Goal: Transaction & Acquisition: Purchase product/service

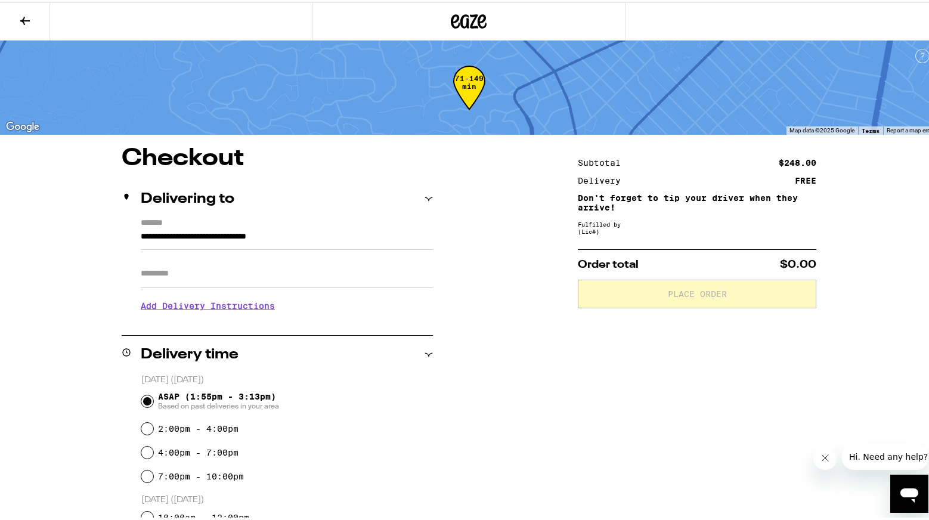
click at [181, 276] on input "Apt/Suite" at bounding box center [287, 271] width 292 height 29
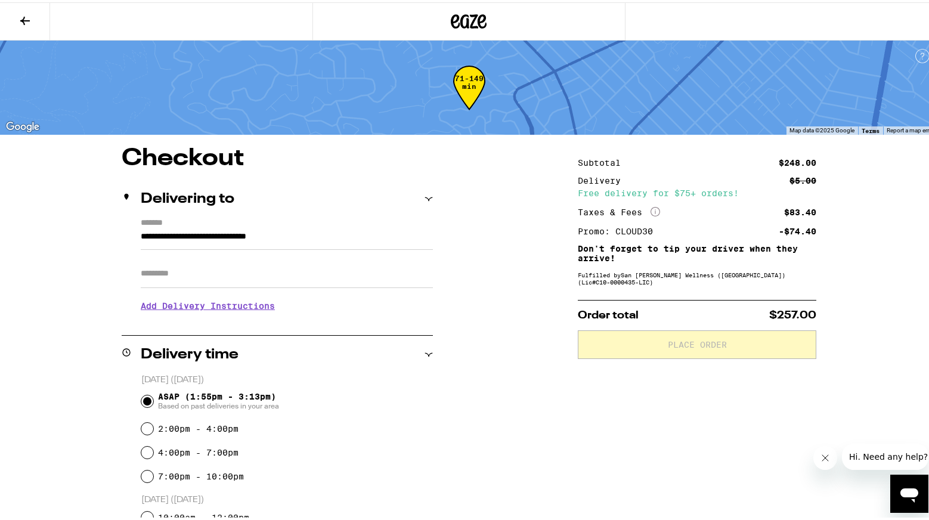
type input "******"
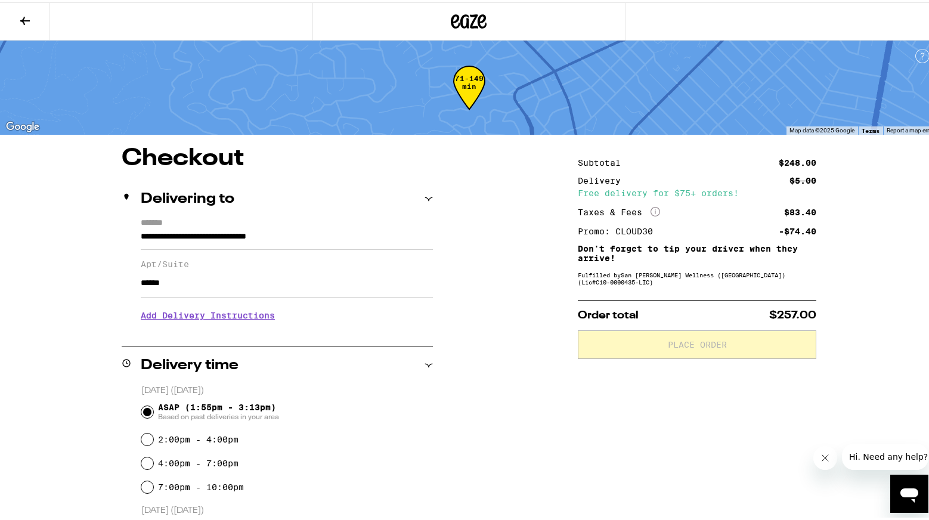
click at [208, 319] on h3 "Add Delivery Instructions" at bounding box center [287, 312] width 292 height 27
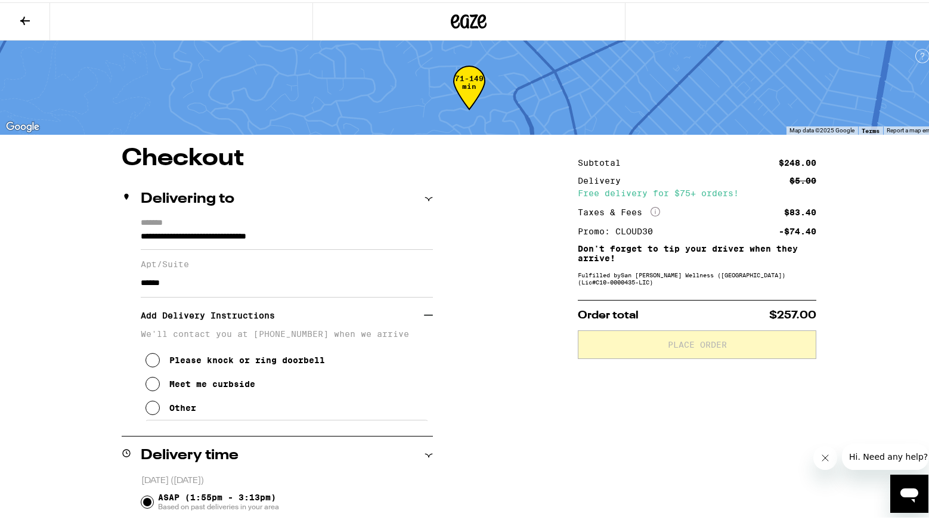
click at [146, 384] on icon at bounding box center [153, 382] width 14 height 14
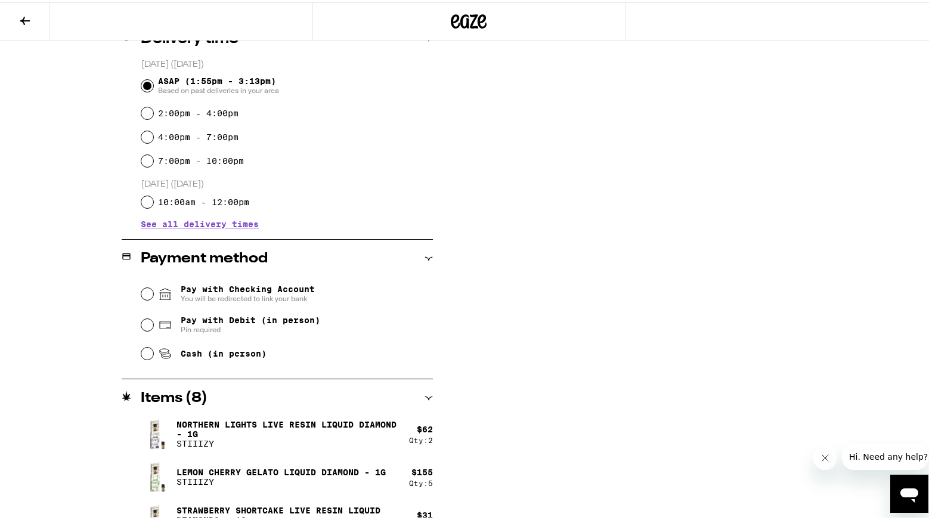
scroll to position [441, 0]
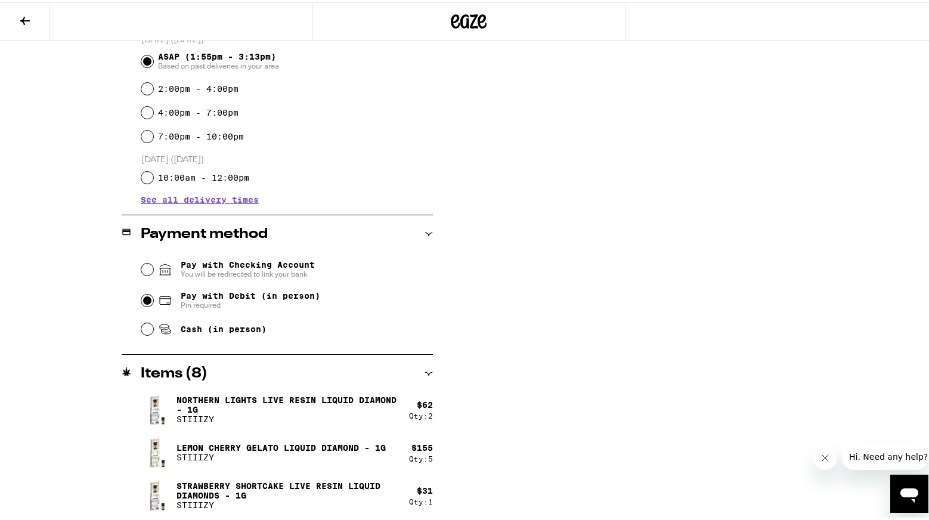
click at [143, 304] on input "Pay with Debit (in person) Pin required" at bounding box center [147, 298] width 12 height 12
radio input "true"
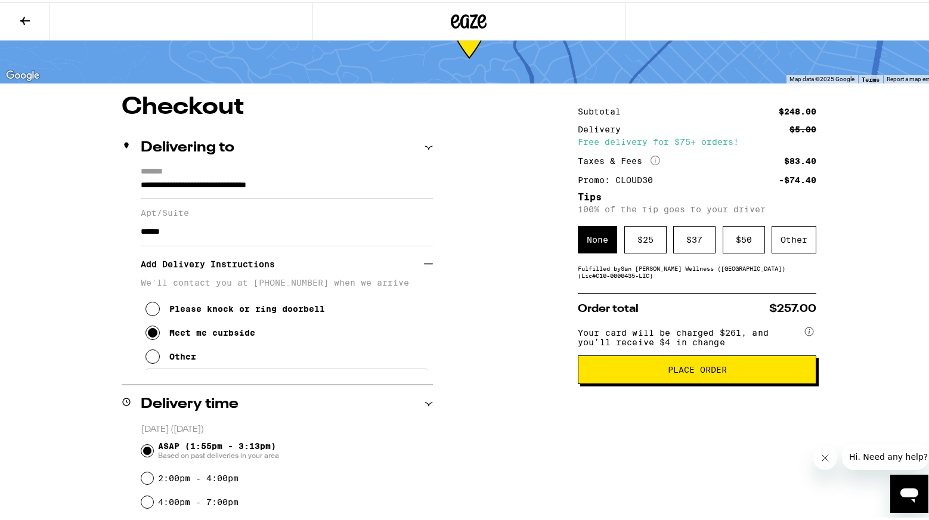
scroll to position [48, 0]
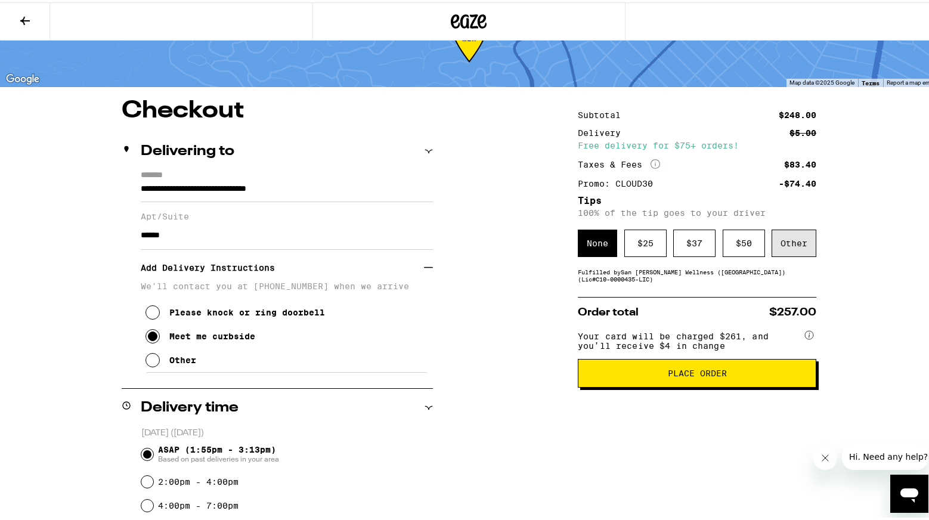
click at [793, 246] on div "Other" at bounding box center [794, 240] width 45 height 27
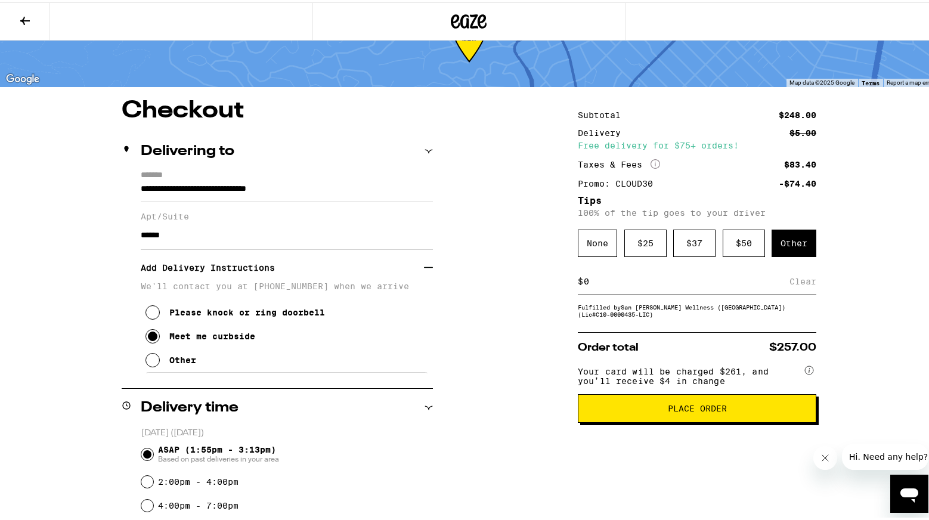
drag, startPoint x: 589, startPoint y: 284, endPoint x: 565, endPoint y: 284, distance: 23.9
click at [565, 284] on div "**********" at bounding box center [469, 505] width 859 height 817
type input "15"
click at [809, 281] on div "Save" at bounding box center [805, 279] width 21 height 26
